Goal: Subscribe to service/newsletter

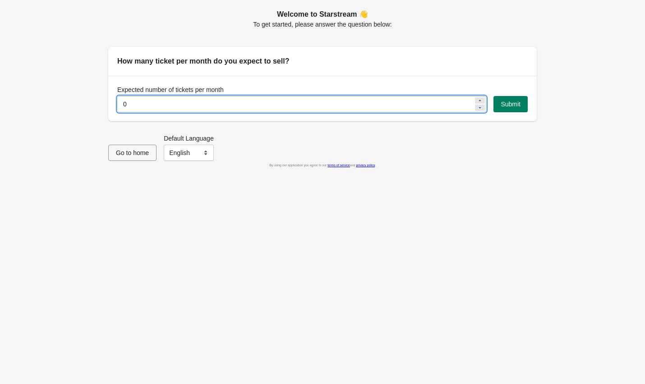
click at [136, 102] on input "0" at bounding box center [295, 104] width 356 height 16
type input "50"
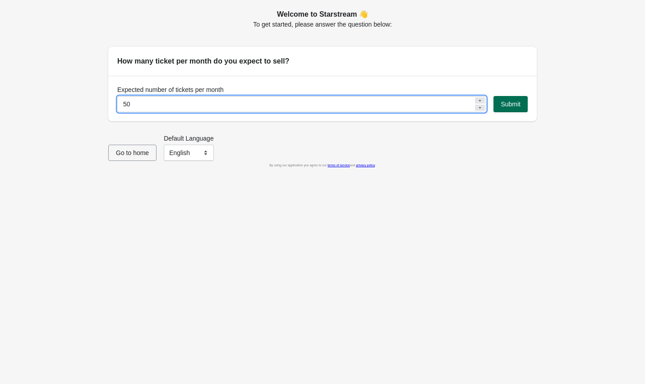
click at [515, 103] on span "Submit" at bounding box center [511, 104] width 20 height 7
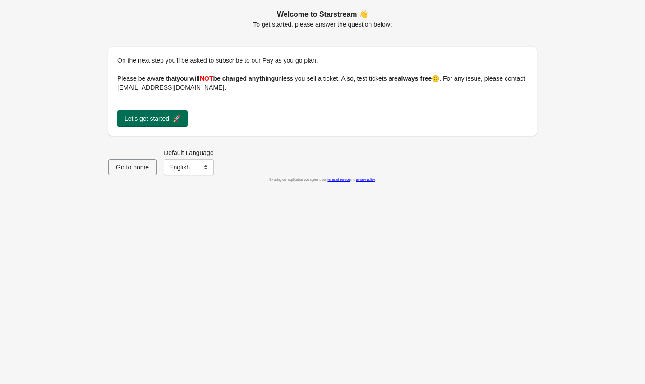
click at [160, 116] on span "Let's get started! 🚀" at bounding box center [152, 118] width 56 height 7
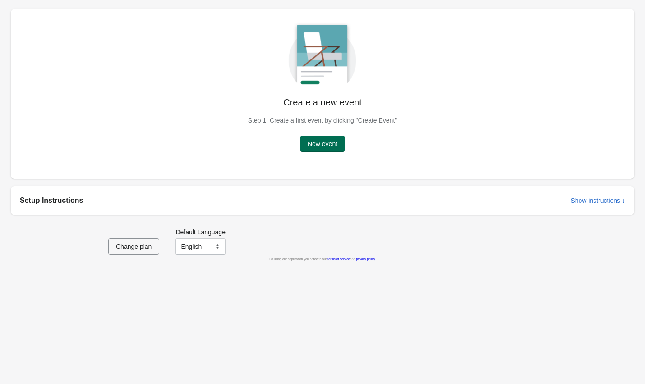
click at [325, 145] on span "New event" at bounding box center [323, 143] width 30 height 7
